Goal: Information Seeking & Learning: Compare options

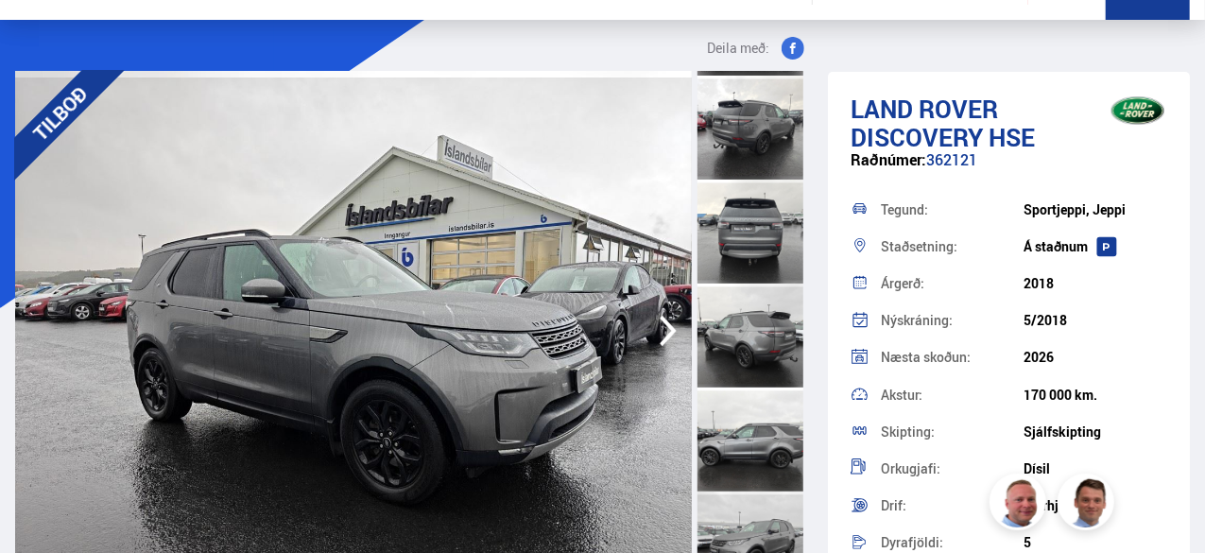
scroll to position [204, 0]
click at [750, 534] on div at bounding box center [750, 542] width 106 height 104
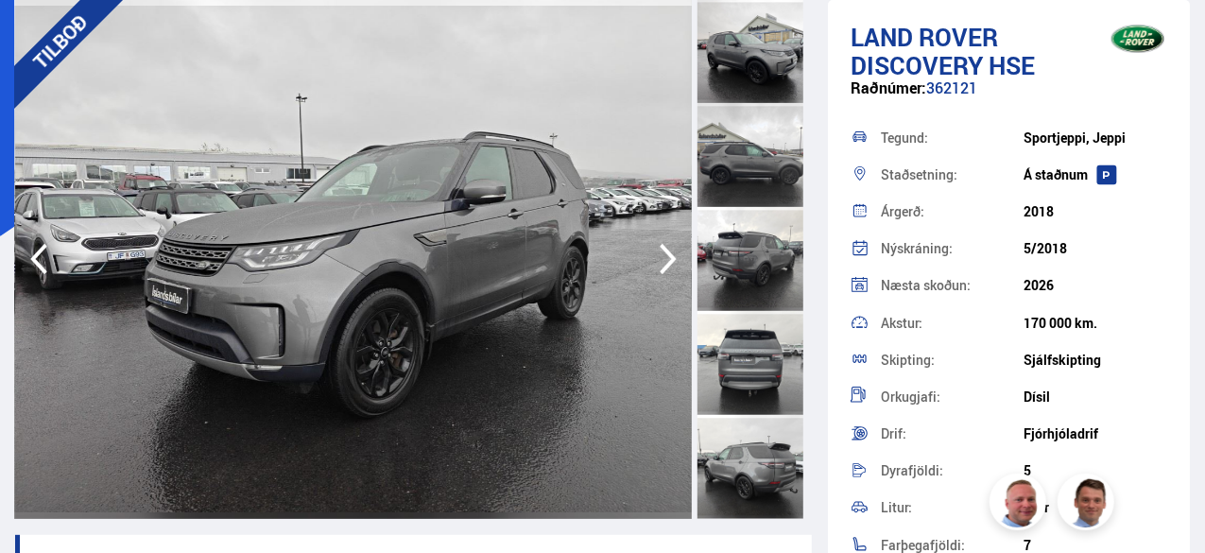
scroll to position [0, 0]
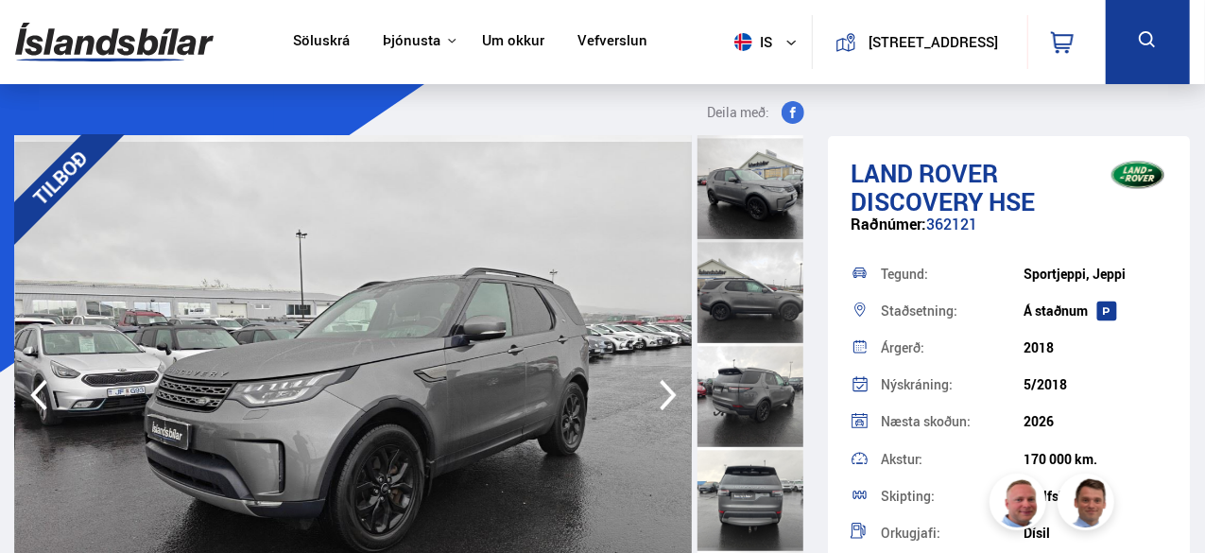
click at [747, 101] on span "Deila með:" at bounding box center [739, 112] width 62 height 23
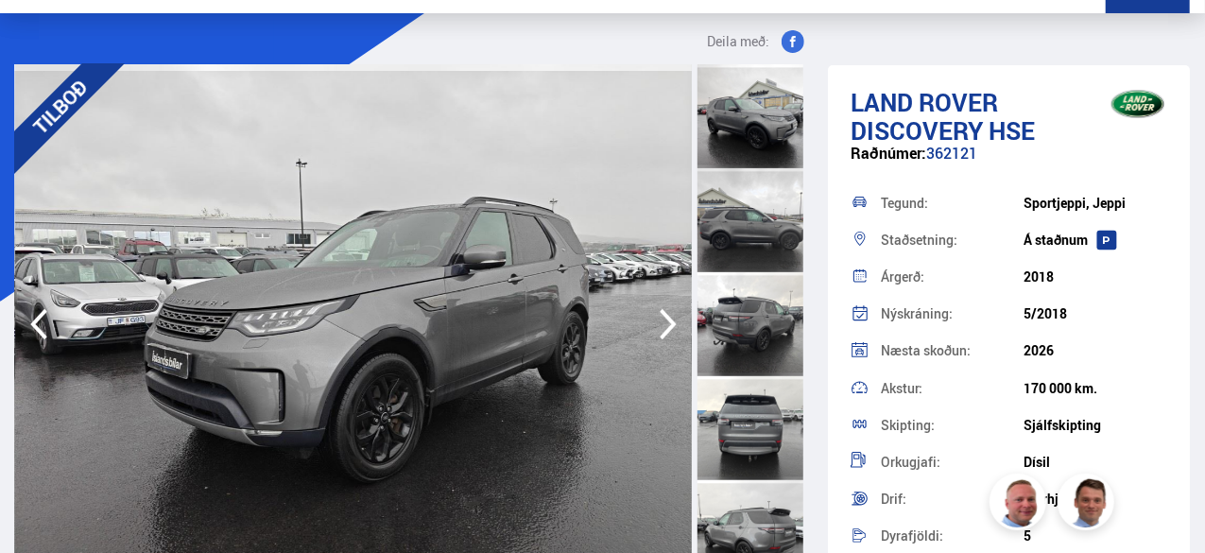
scroll to position [127, 0]
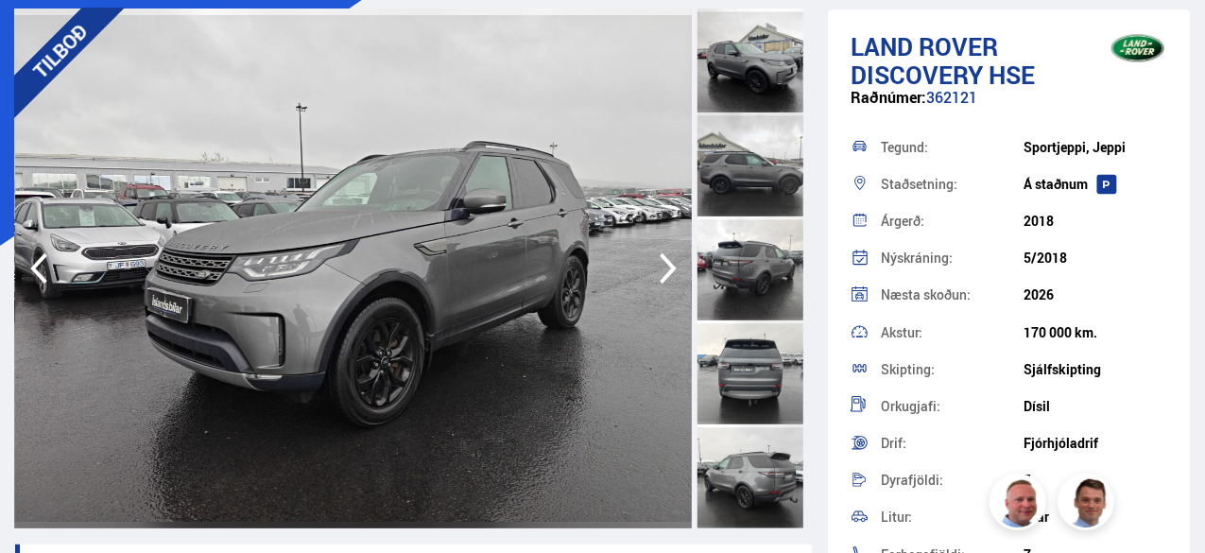
click at [721, 59] on div at bounding box center [750, 61] width 106 height 104
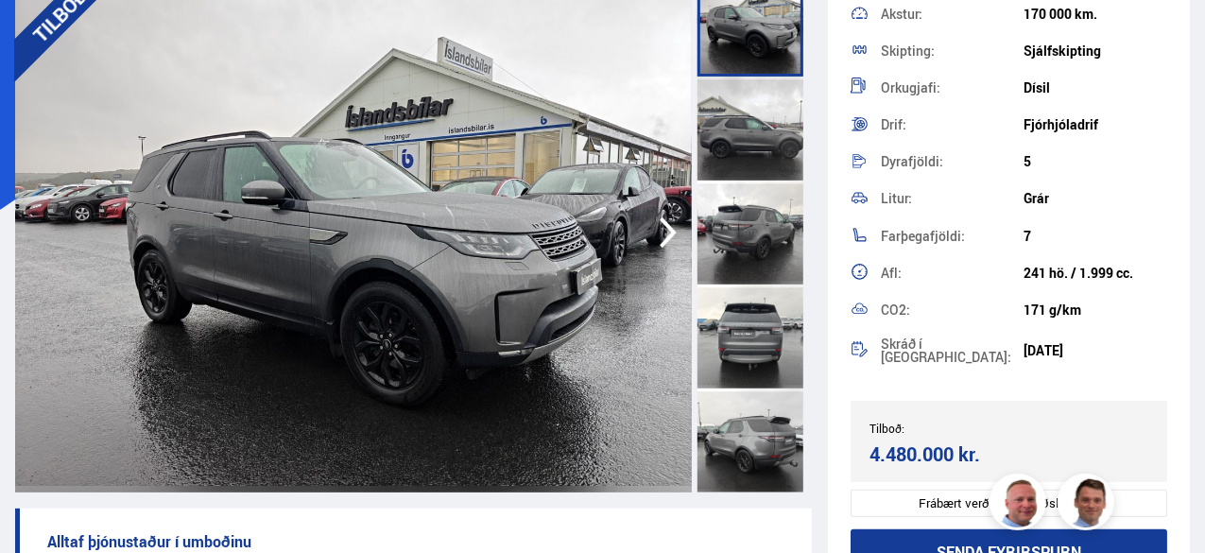
scroll to position [310, 0]
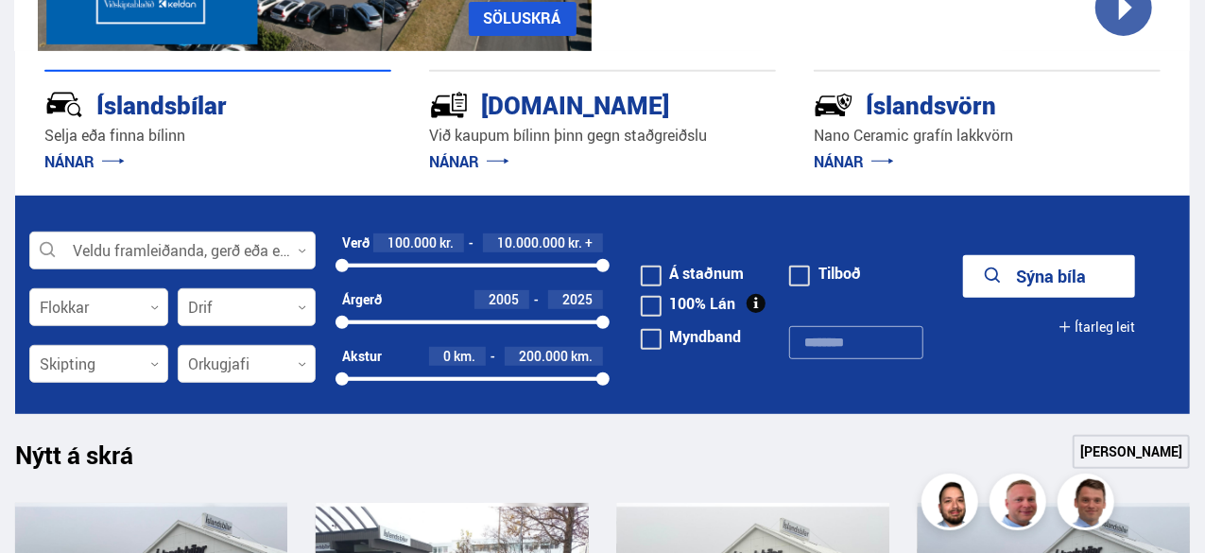
scroll to position [402, 0]
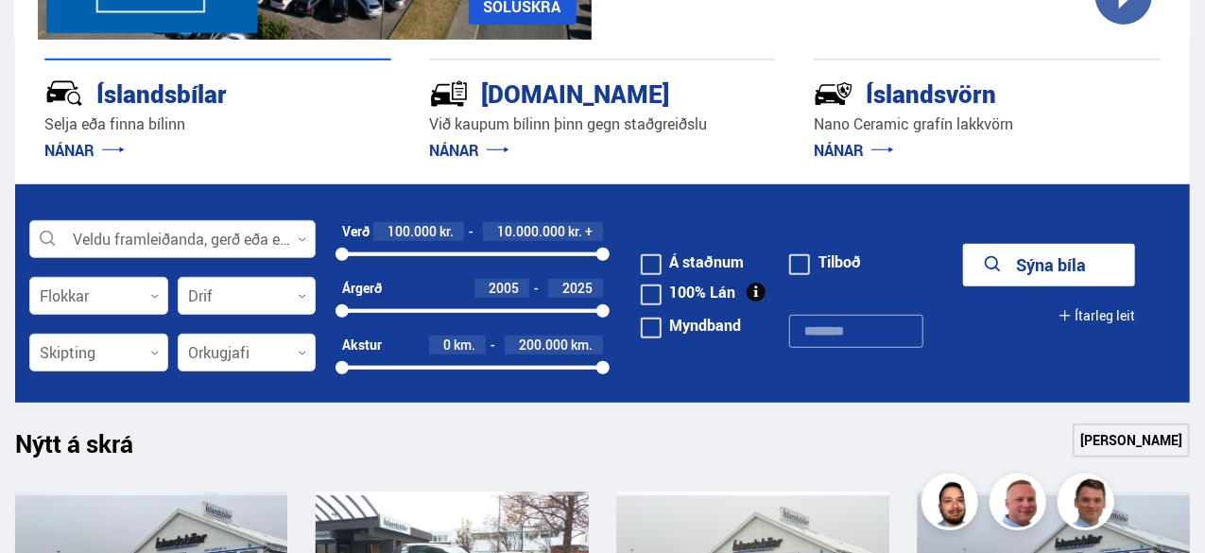
click at [178, 233] on div at bounding box center [172, 240] width 286 height 38
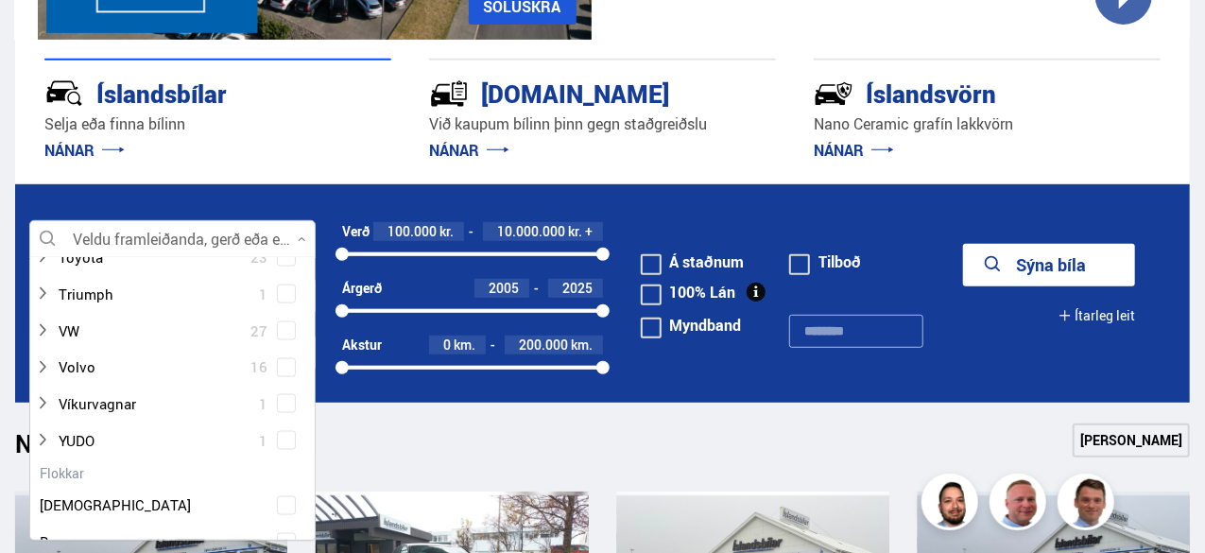
scroll to position [1467, 0]
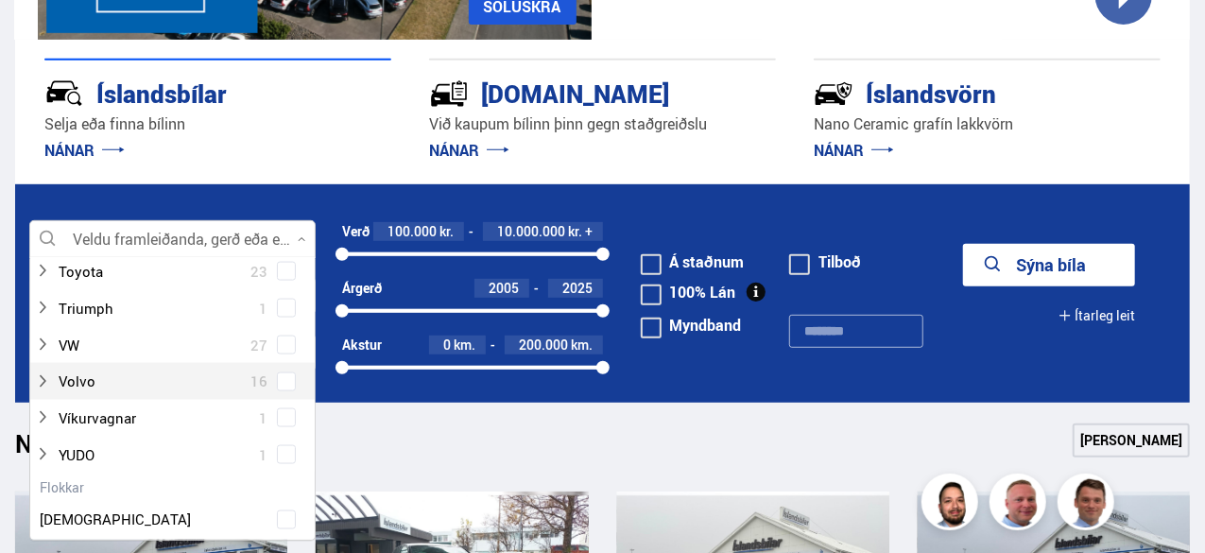
click at [287, 383] on span at bounding box center [286, 381] width 19 height 19
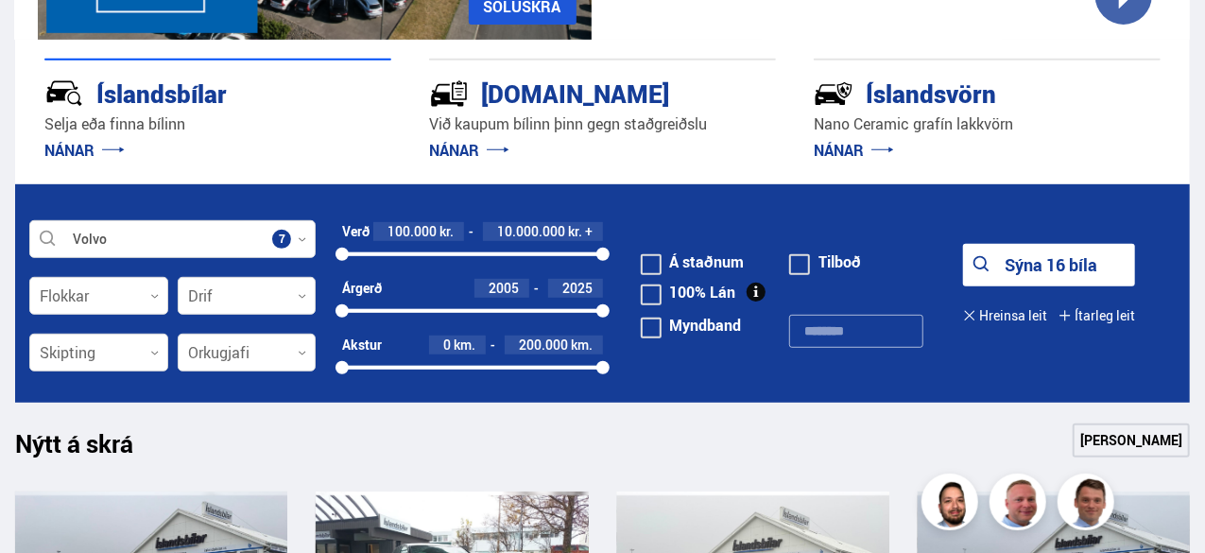
click at [847, 178] on div "Íslandsbílar Selja eða finna bílinn NÁNAR Kaupumbila.is Við kaupum bílinn þinn …" at bounding box center [602, 112] width 1175 height 145
click at [996, 262] on button "Sýna 16 bíla" at bounding box center [1049, 265] width 172 height 43
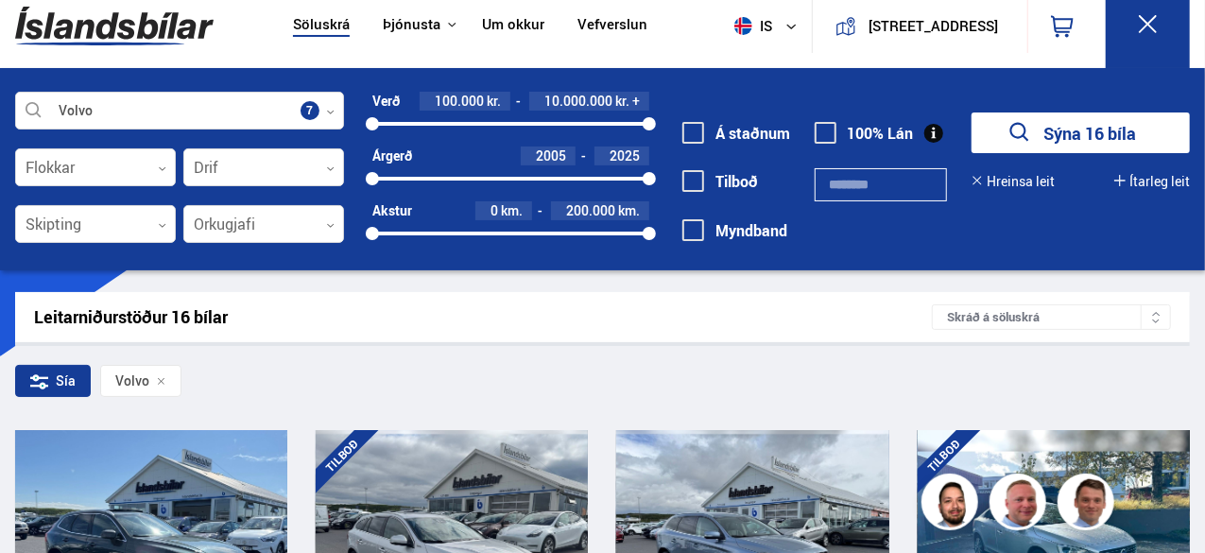
scroll to position [14, 0]
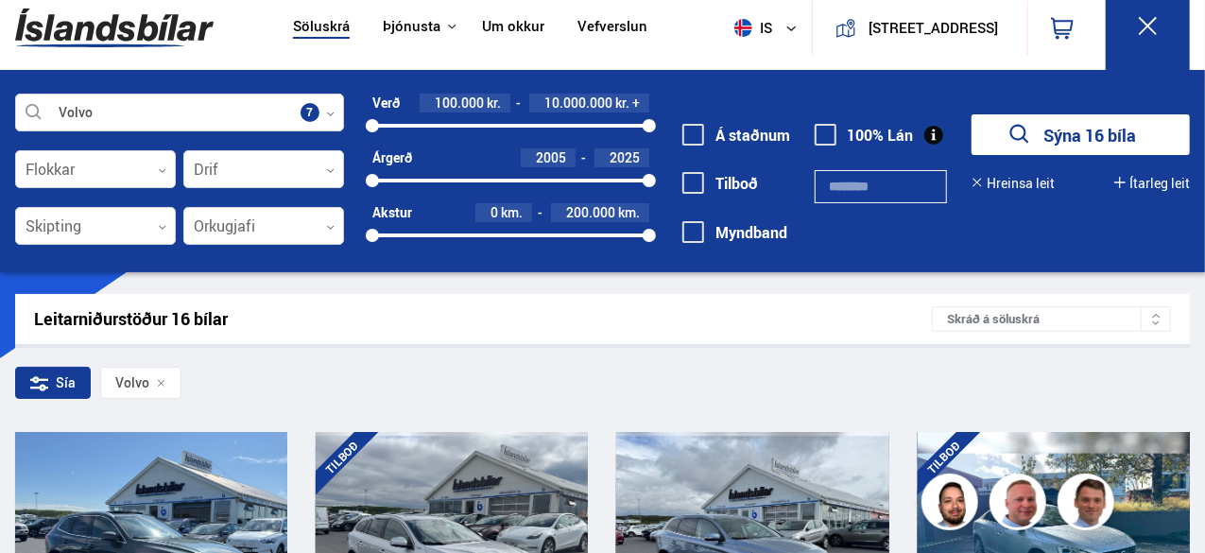
click at [60, 385] on div "Sía" at bounding box center [53, 383] width 76 height 32
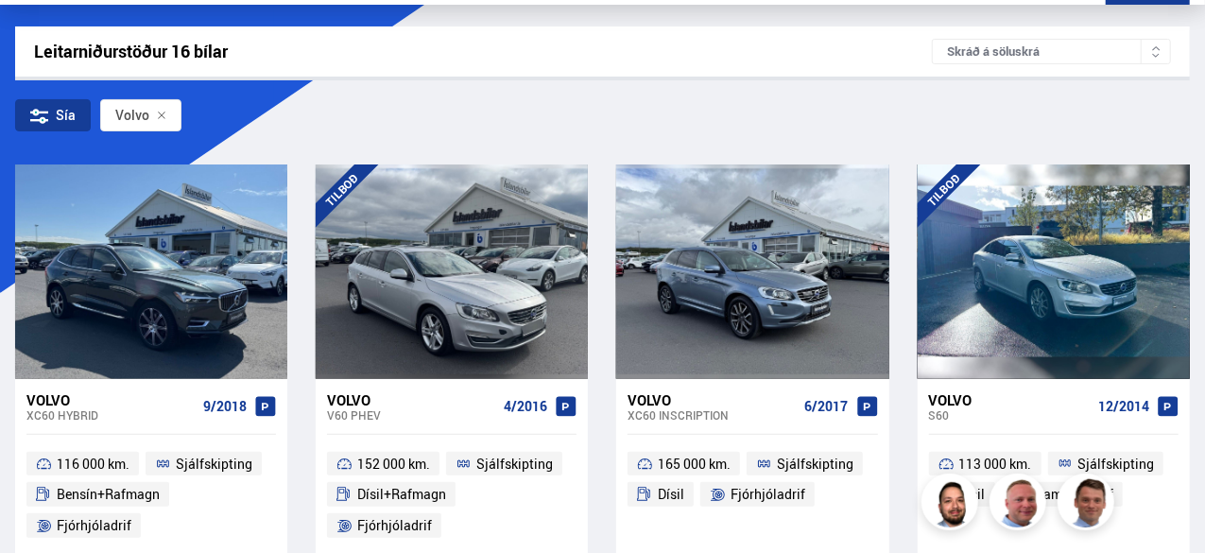
scroll to position [76, 0]
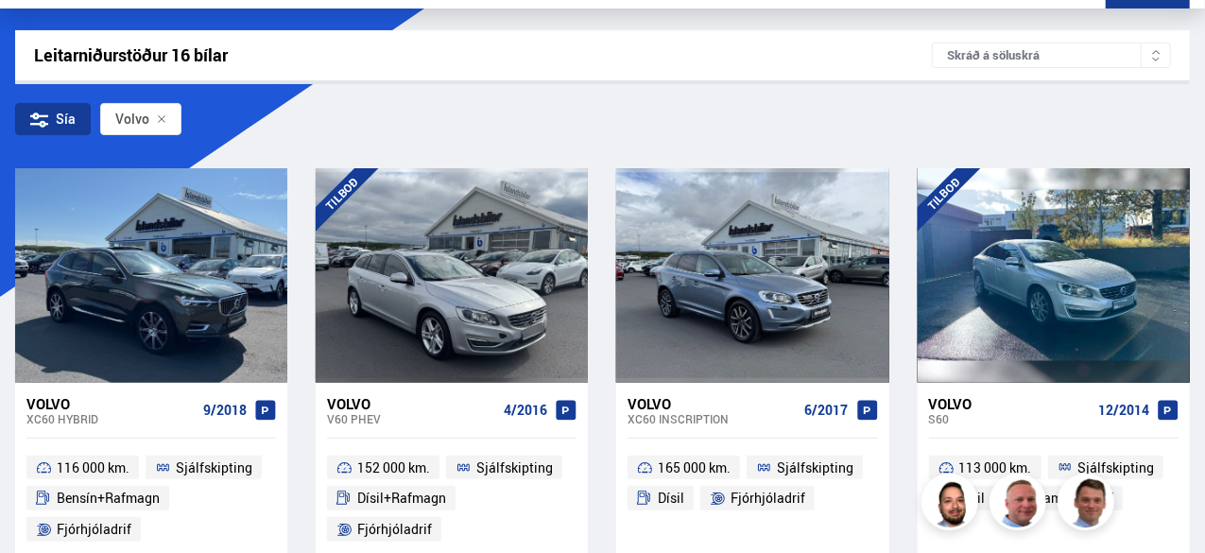
click at [44, 109] on div "Sía" at bounding box center [53, 119] width 76 height 32
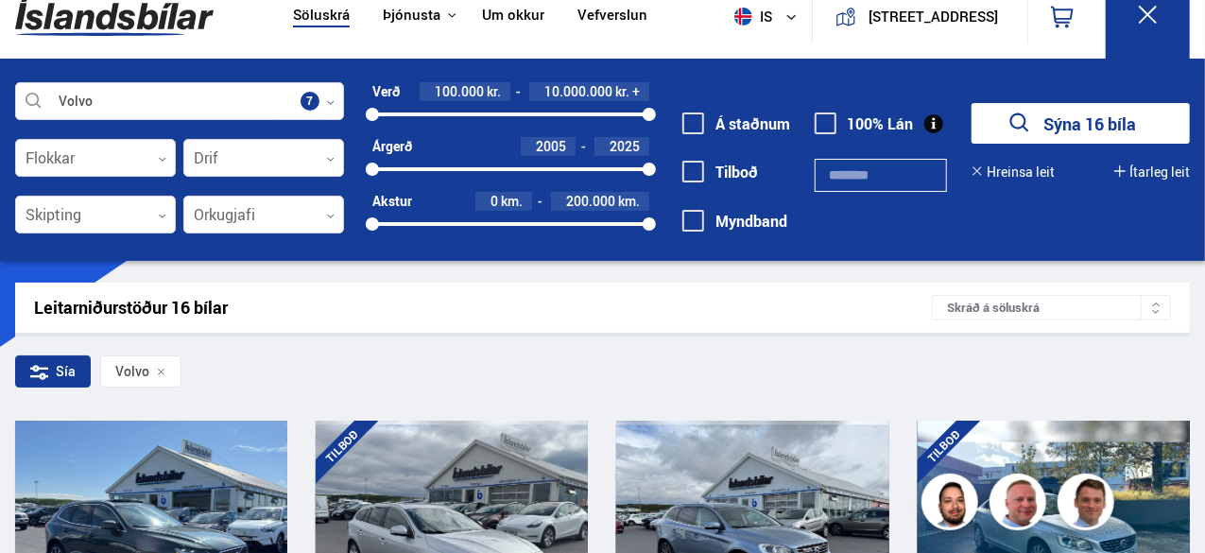
scroll to position [27, 0]
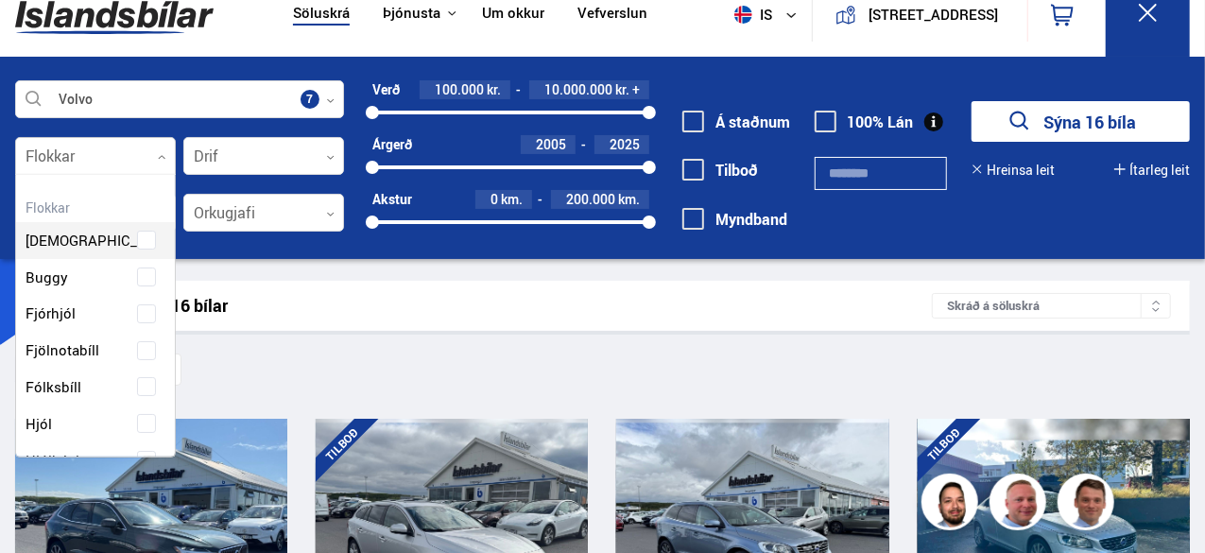
click at [157, 150] on div at bounding box center [95, 157] width 161 height 38
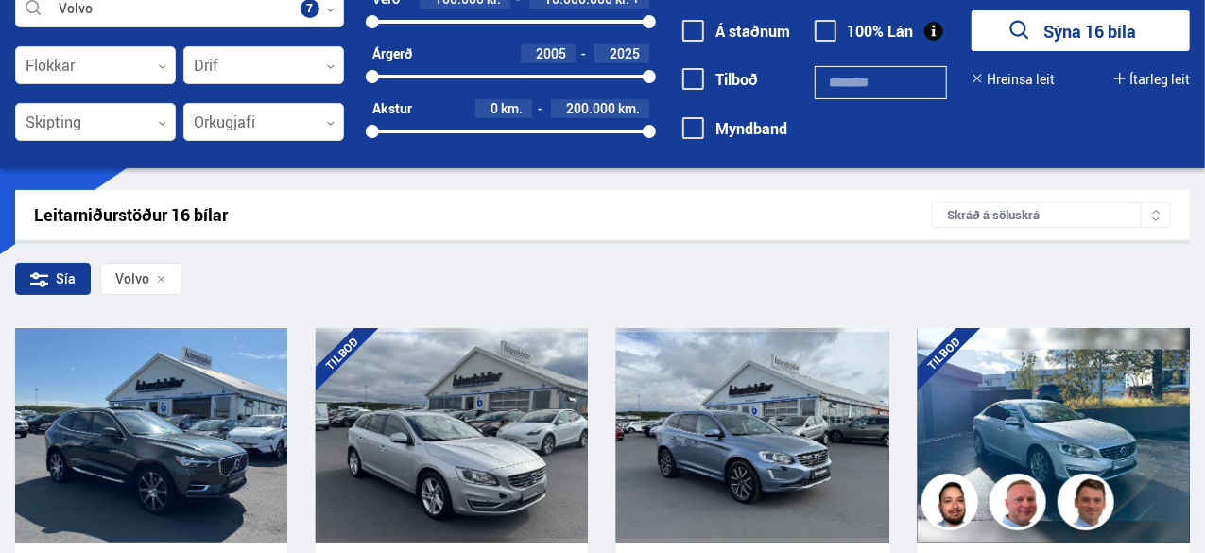
scroll to position [131, 0]
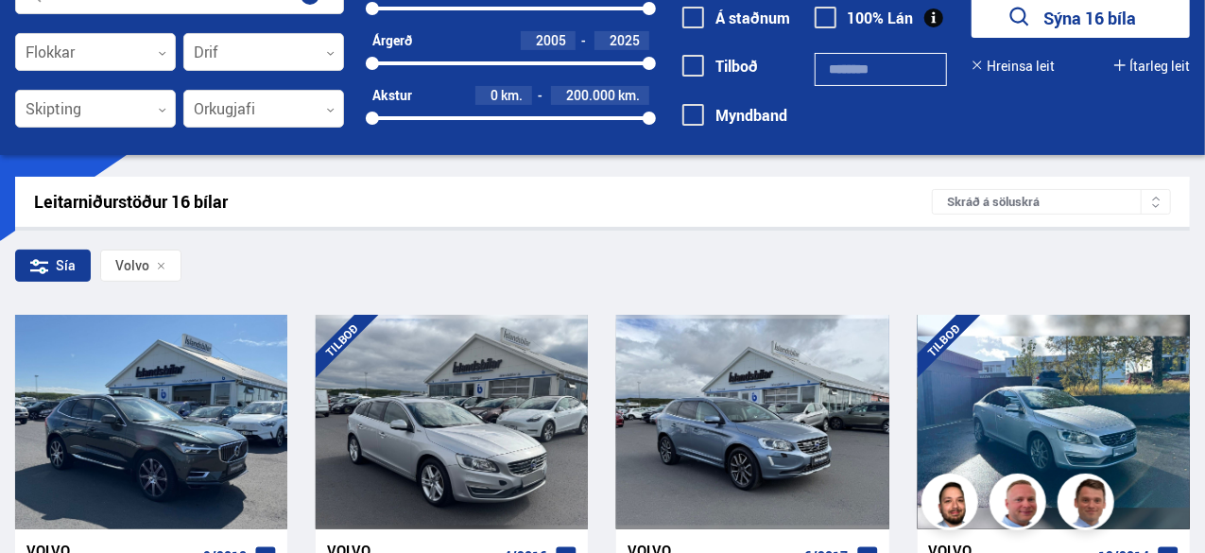
click at [1160, 209] on icon at bounding box center [1155, 205] width 9 height 9
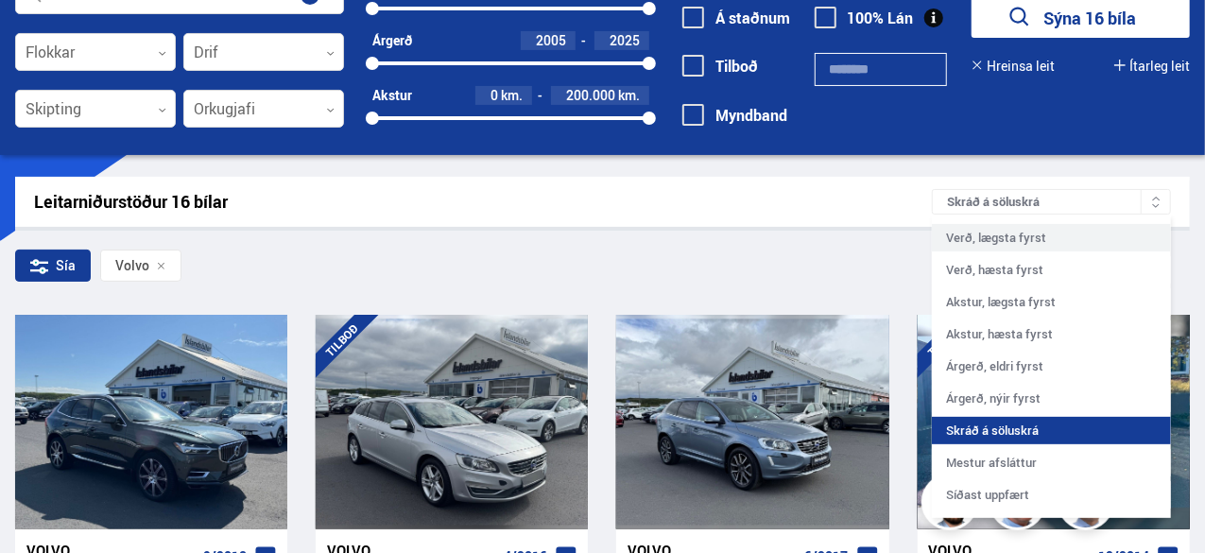
click at [1038, 243] on div "Verð, lægsta fyrst" at bounding box center [1051, 237] width 239 height 27
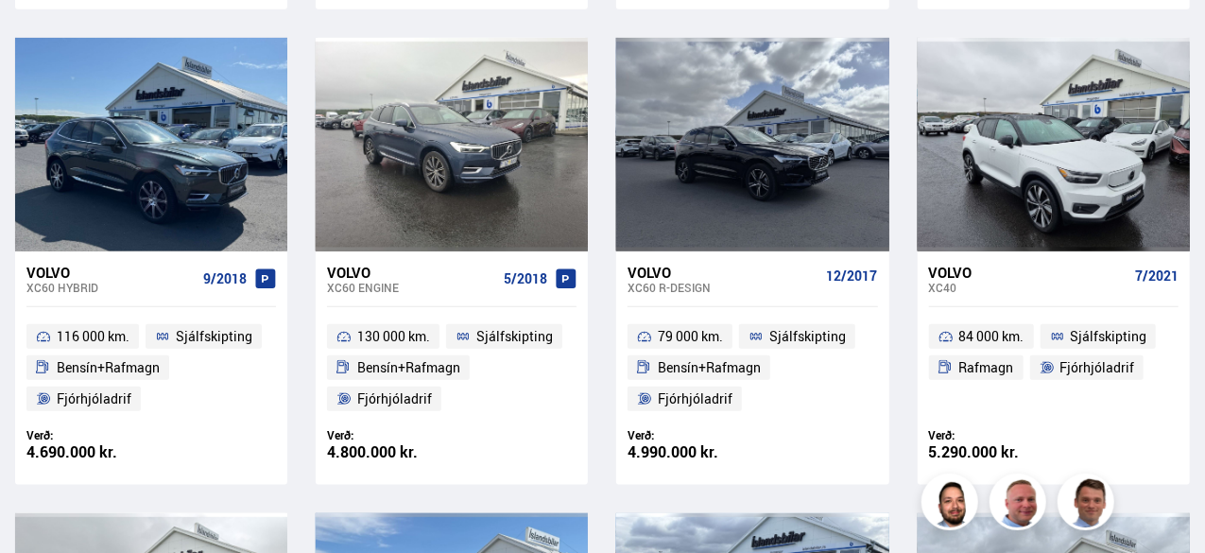
scroll to position [882, 0]
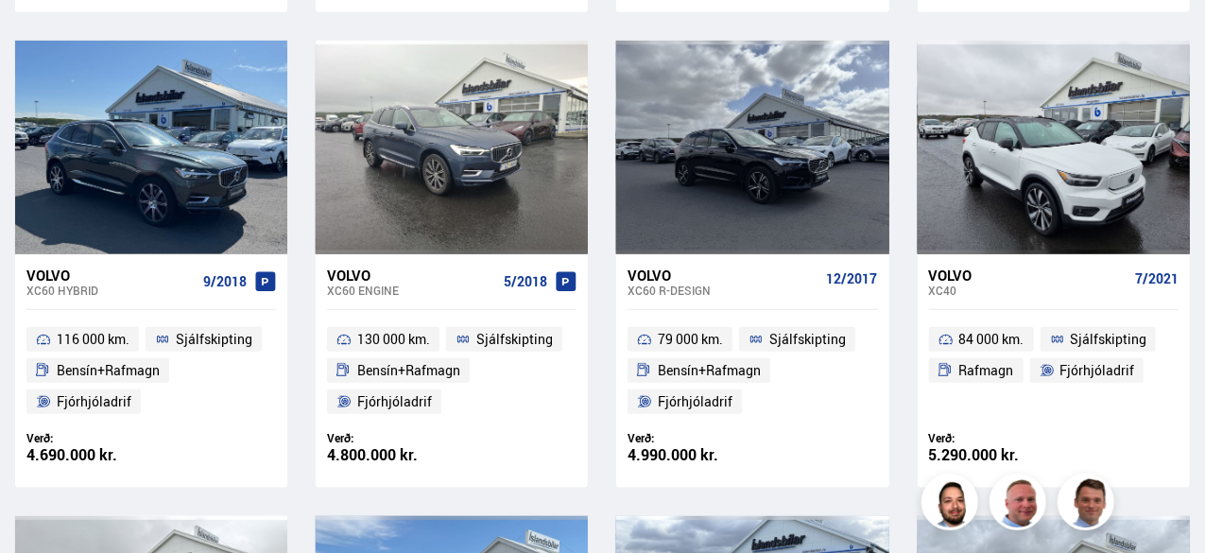
click at [73, 271] on div "Volvo" at bounding box center [110, 274] width 169 height 17
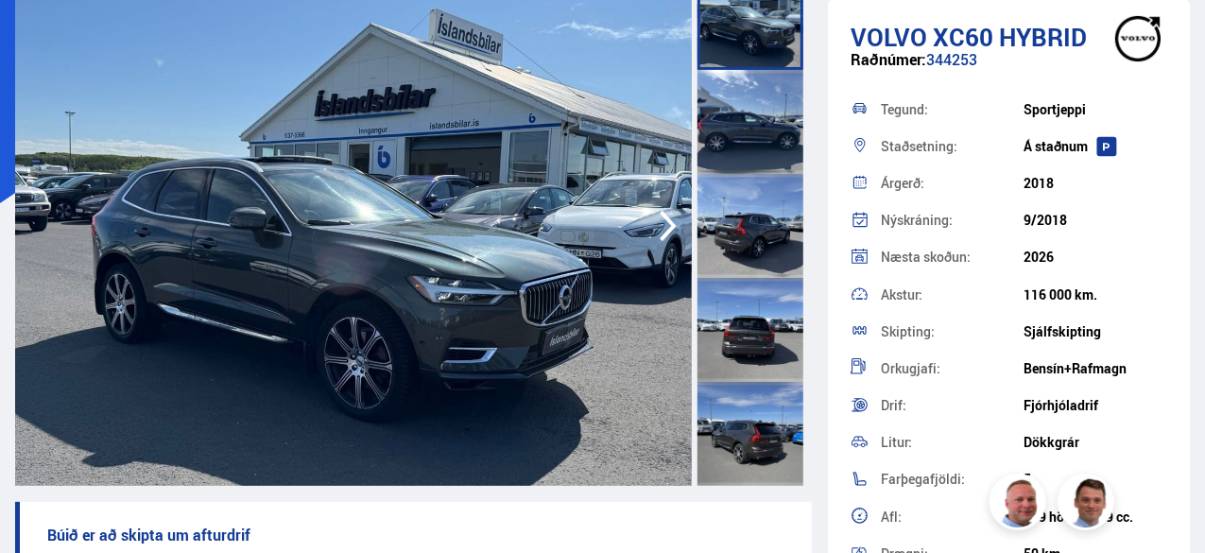
scroll to position [170, 0]
click at [425, 302] on img at bounding box center [353, 225] width 677 height 520
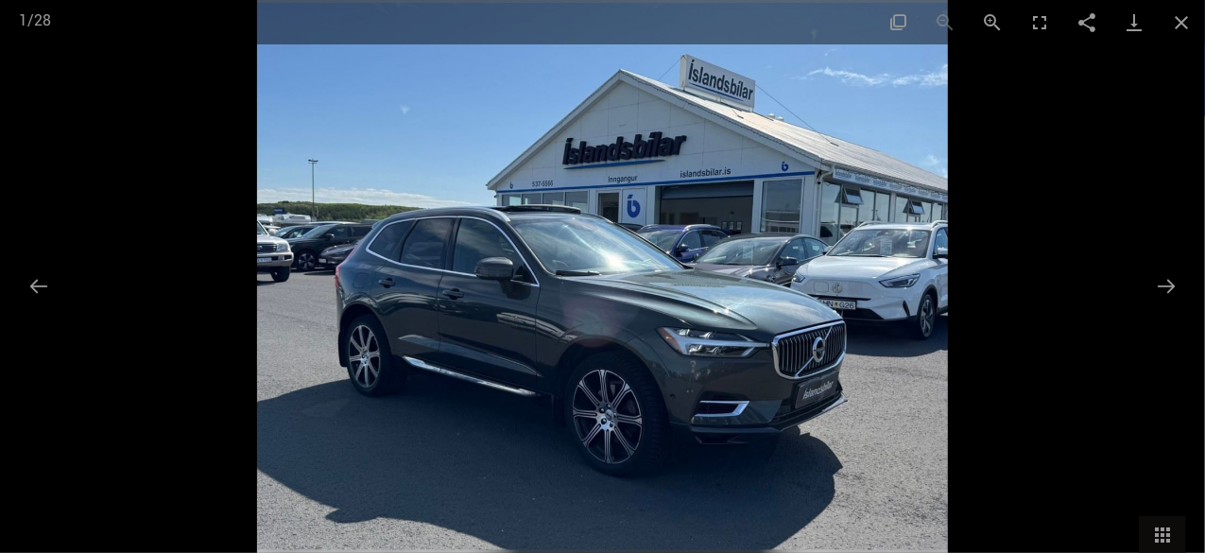
scroll to position [1084, 0]
click at [1185, 36] on button "Close gallery" at bounding box center [1181, 22] width 47 height 44
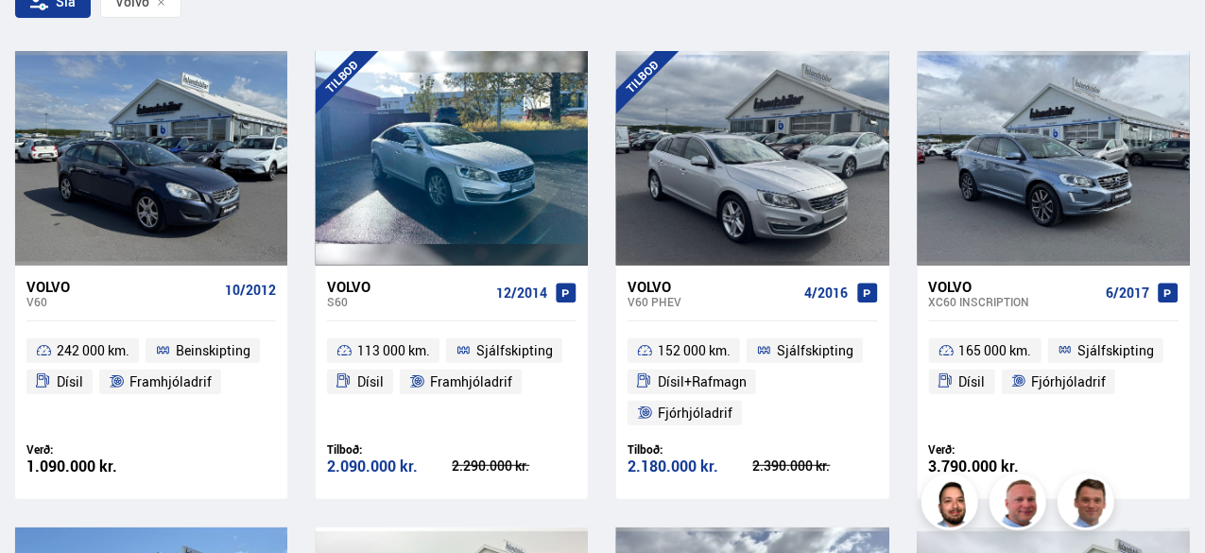
scroll to position [397, 0]
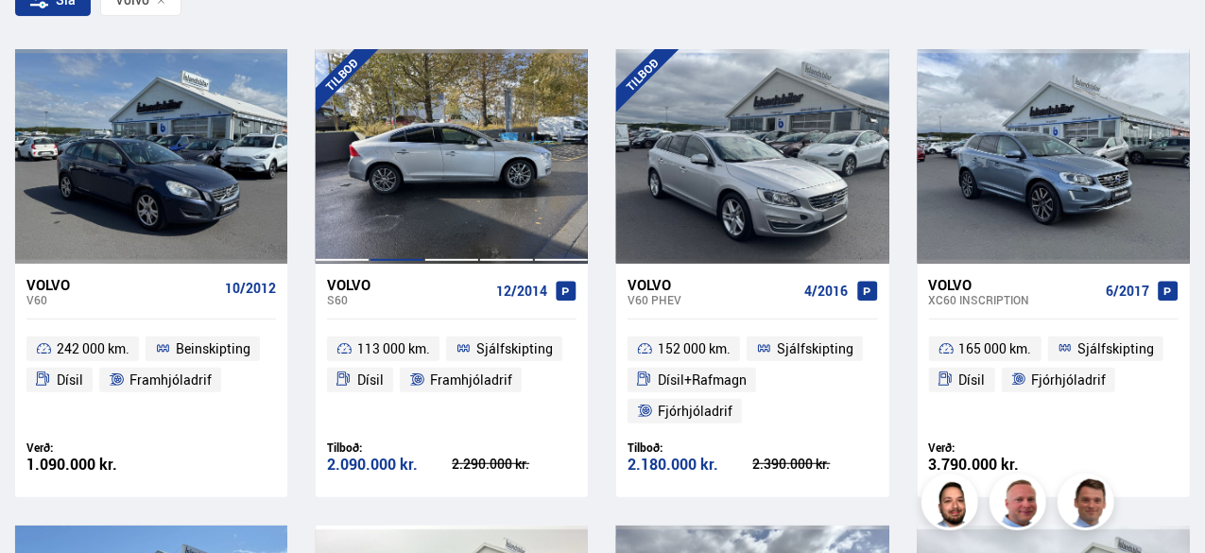
click at [418, 211] on div at bounding box center [396, 156] width 55 height 214
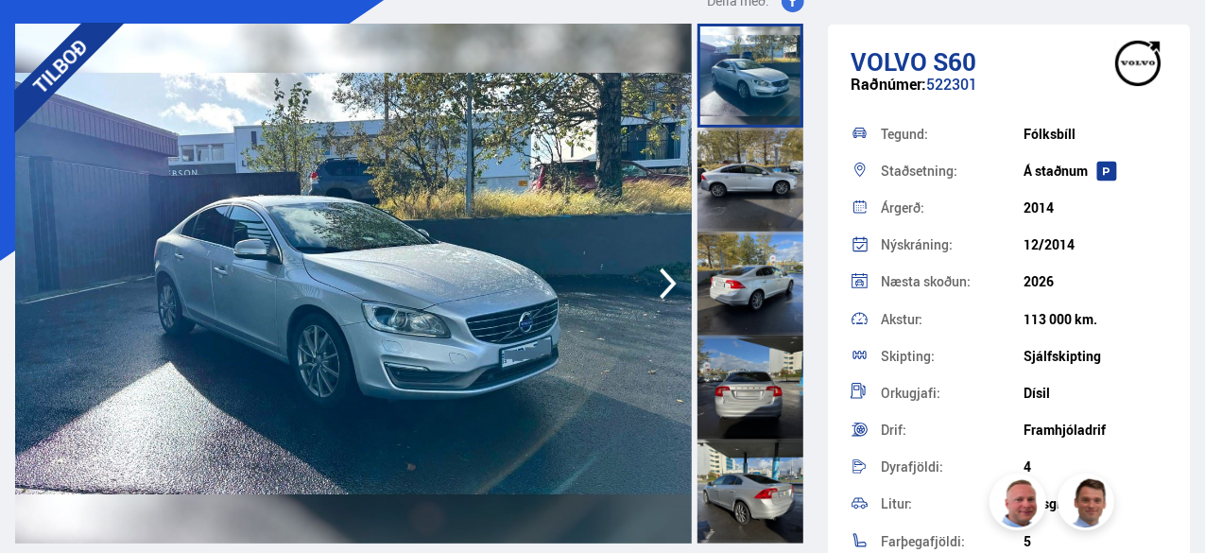
scroll to position [123, 0]
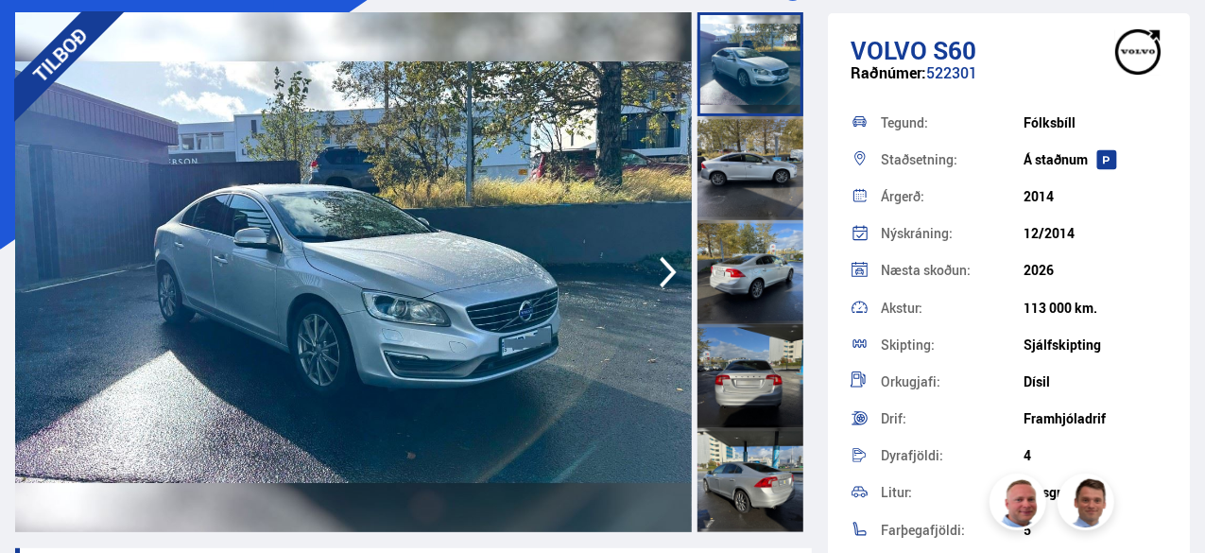
click at [512, 303] on img at bounding box center [353, 272] width 677 height 520
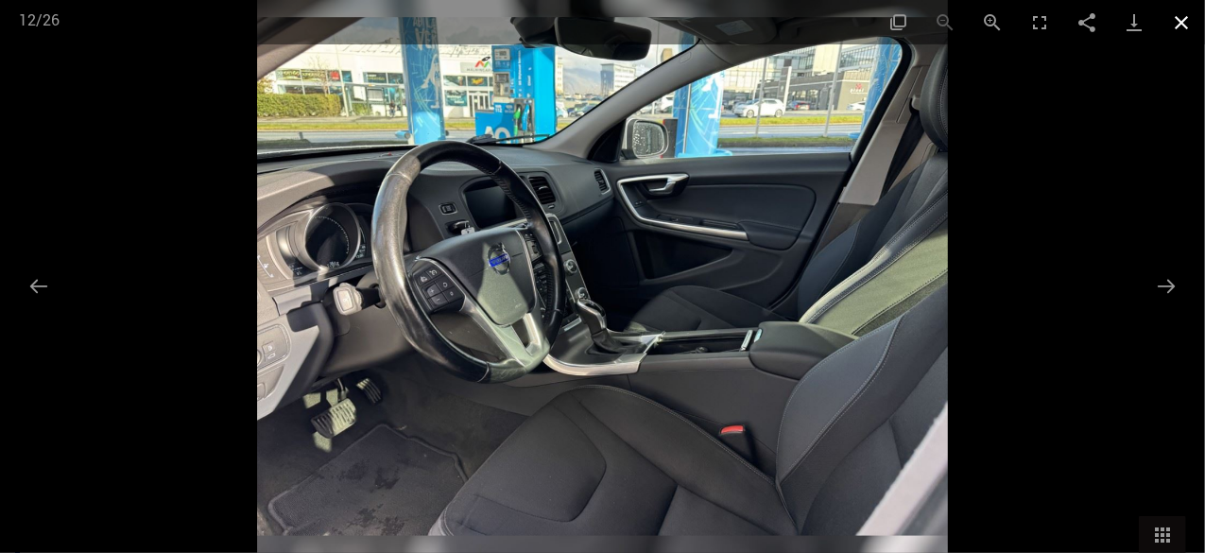
click at [1177, 38] on button "Close gallery" at bounding box center [1181, 22] width 47 height 44
